Goal: Navigation & Orientation: Find specific page/section

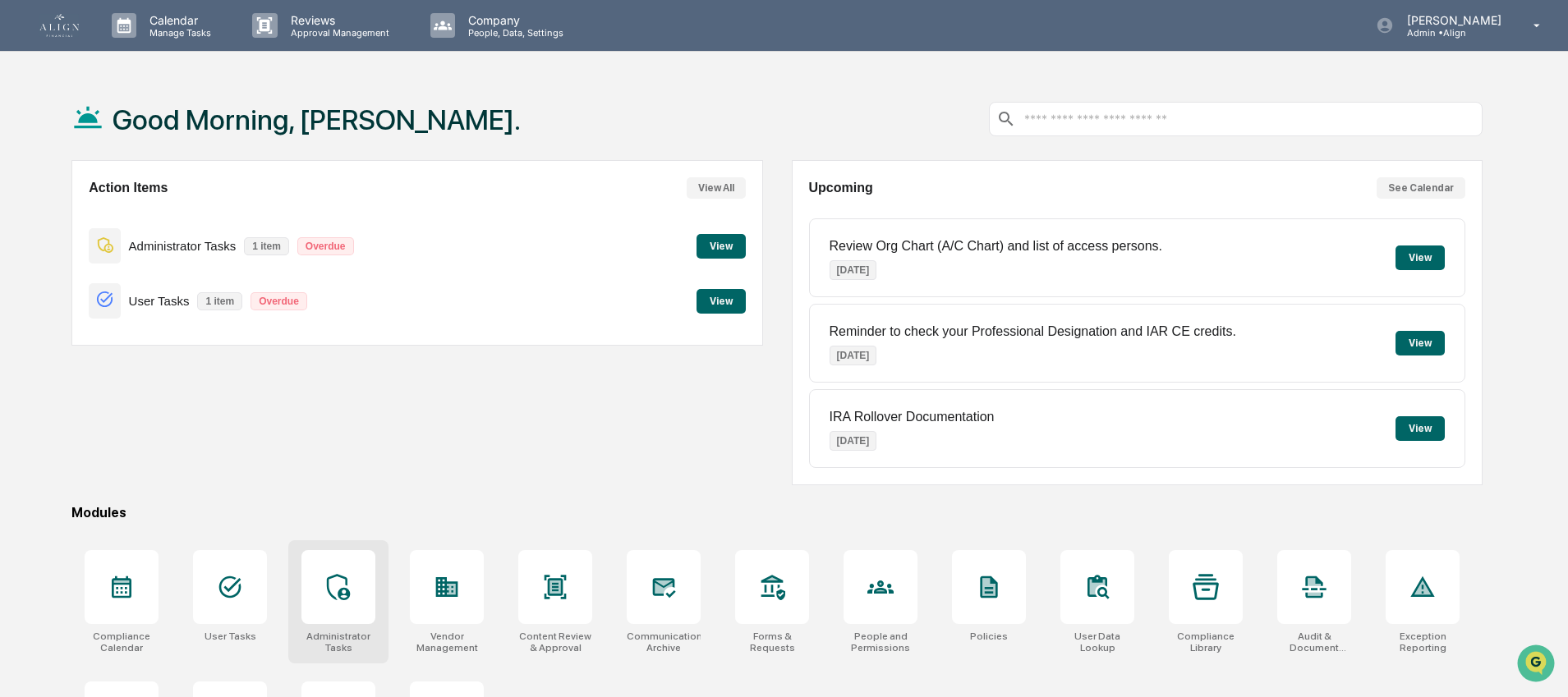
click at [306, 587] on div at bounding box center [339, 587] width 73 height 73
